Goal: Complete application form

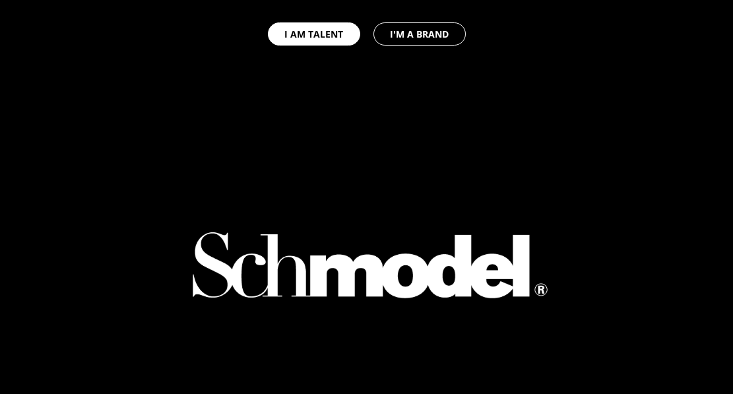
select select "GB"
type input "Admin"
type input "Prod"
type input "07448 757171"
type input "[EMAIL_ADDRESS][DOMAIN_NAME]"
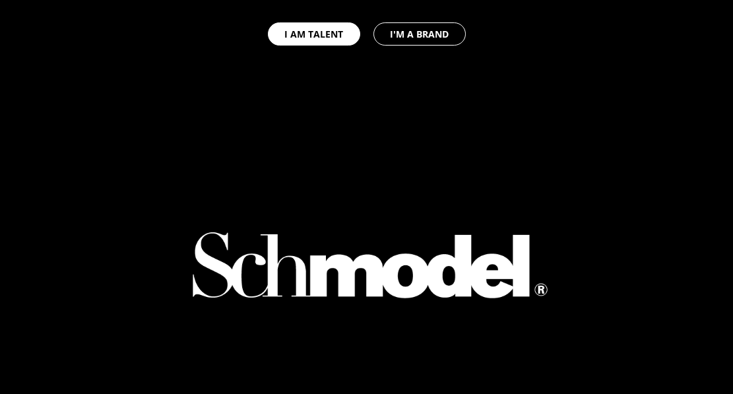
click at [450, 38] on button "I'M A BRAND" at bounding box center [419, 33] width 92 height 23
select select "GB"
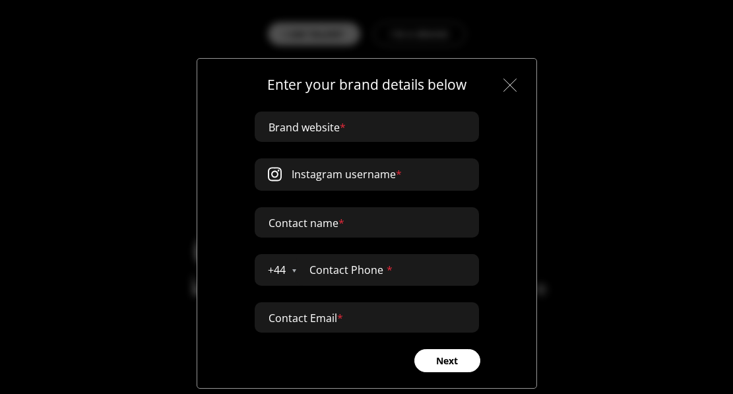
click at [508, 88] on img at bounding box center [509, 84] width 13 height 13
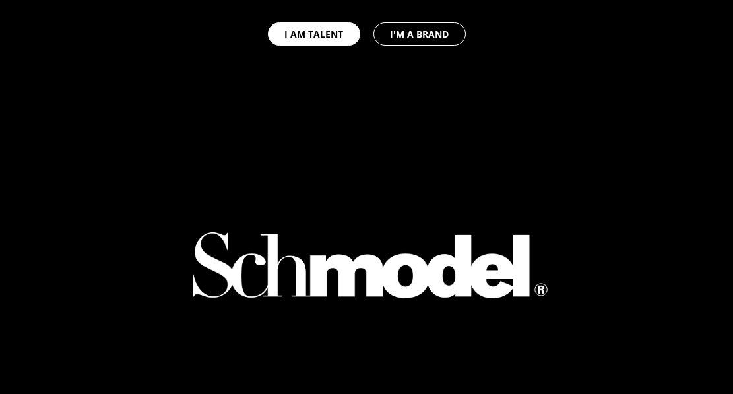
click at [556, 89] on div at bounding box center [366, 98] width 389 height 197
click at [306, 29] on button "I AM TALENT" at bounding box center [314, 33] width 92 height 23
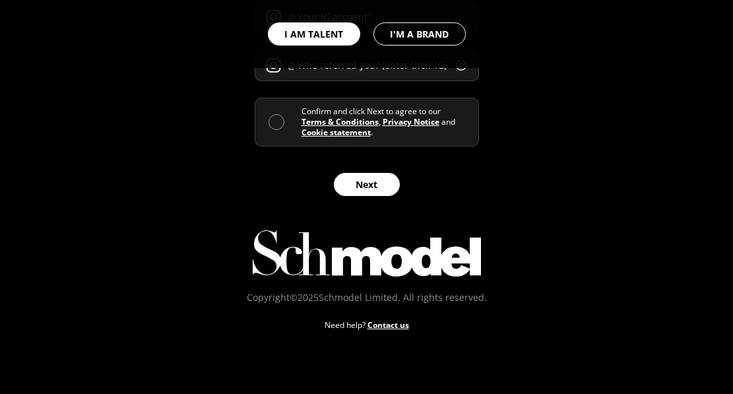
scroll to position [751, 0]
